Goal: Find contact information: Find contact information

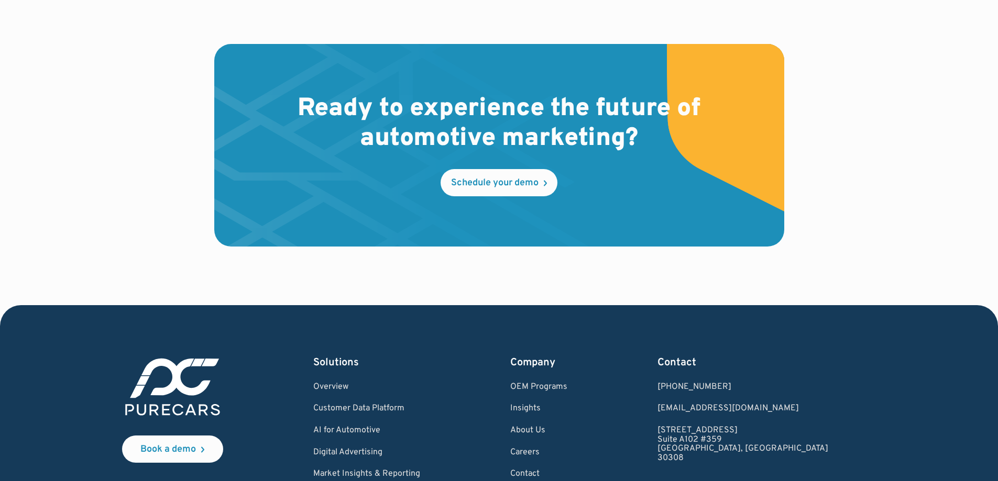
scroll to position [3101, 0]
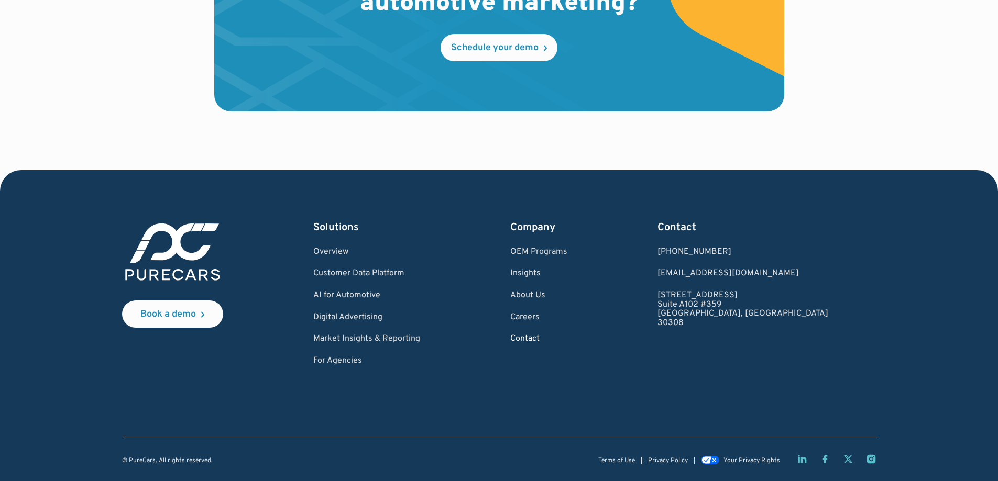
click at [567, 336] on link "Contact" at bounding box center [538, 339] width 57 height 9
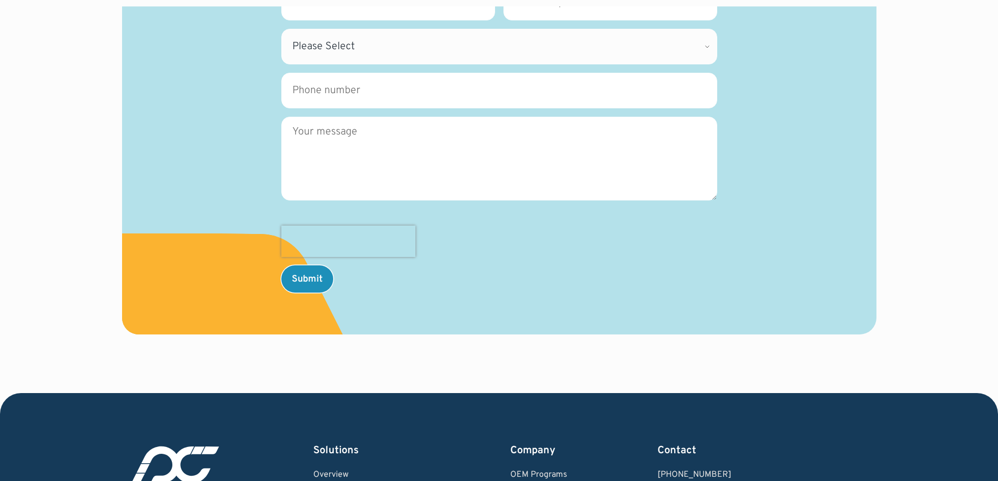
scroll to position [590, 0]
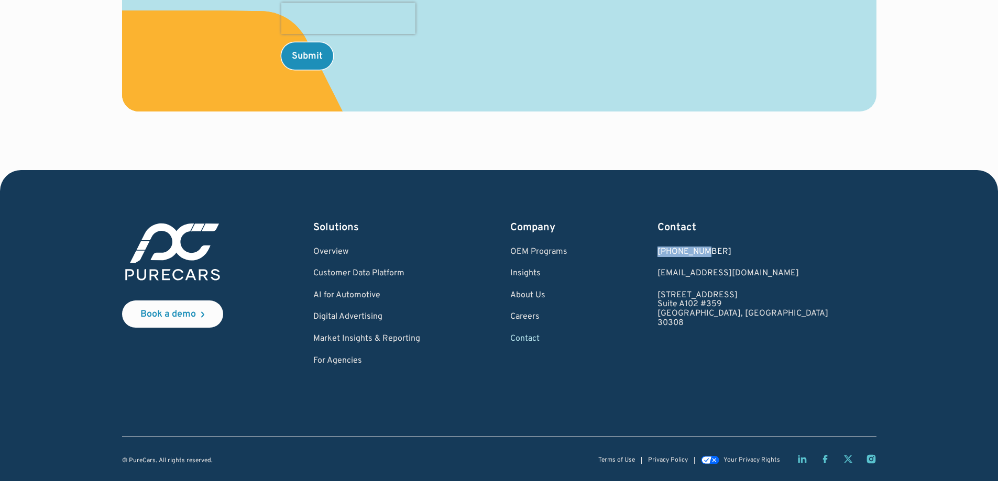
drag, startPoint x: 800, startPoint y: 241, endPoint x: 763, endPoint y: 255, distance: 39.1
click at [763, 255] on div "Contact 1.877.860.7873 1.877.860.7873 hello@purecars.com 931 Monroe Drive NE Su…" at bounding box center [743, 294] width 171 height 146
click at [807, 249] on div "Book a demo Solutions Overview Customer Data Platform AI for Automotive Digital…" at bounding box center [499, 294] width 754 height 146
drag, startPoint x: 792, startPoint y: 253, endPoint x: 732, endPoint y: 254, distance: 59.7
click at [732, 254] on div "[PHONE_NUMBER]" at bounding box center [743, 252] width 171 height 9
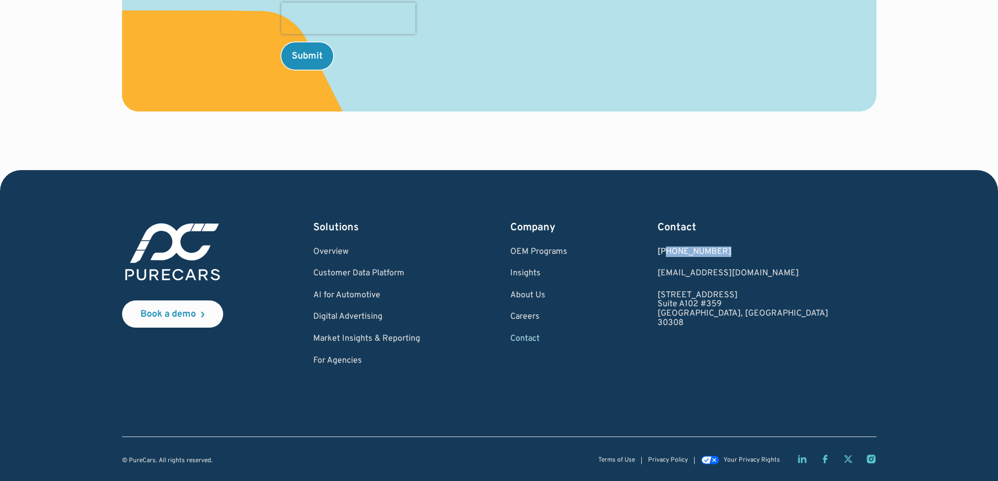
copy div "877.860.7873"
